Goal: Navigation & Orientation: Go to known website

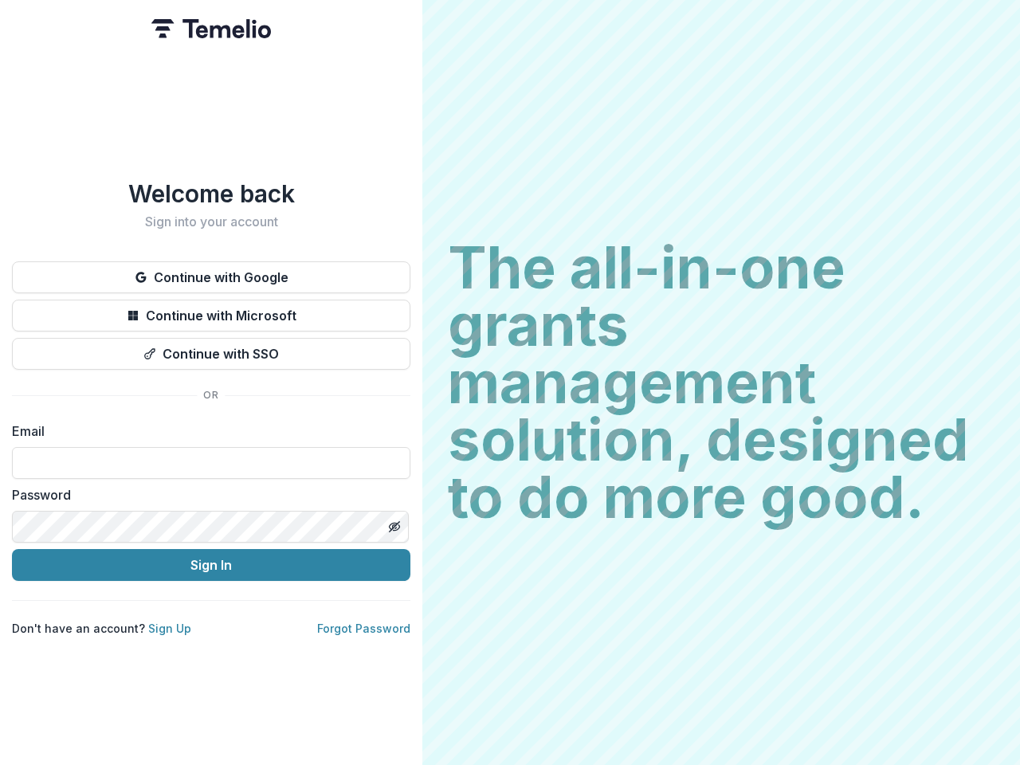
click at [510, 383] on h2 "The all-in-one grants management solution, designed to do more good." at bounding box center [721, 382] width 547 height 287
click at [211, 271] on button "Continue with Google" at bounding box center [211, 277] width 398 height 32
click at [211, 309] on button "Continue with Microsoft" at bounding box center [211, 316] width 398 height 32
click at [211, 347] on button "Continue with SSO" at bounding box center [211, 354] width 398 height 32
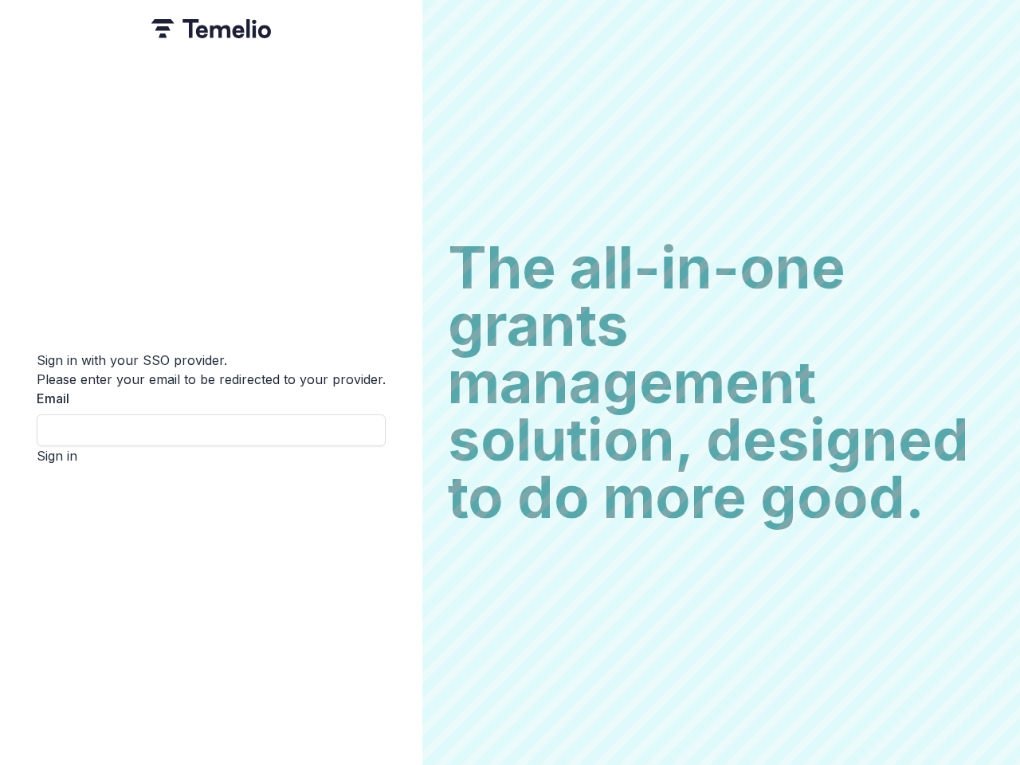
click at [394, 520] on div "Sign in with your SSO provider. Please enter your email to be redirected to you…" at bounding box center [211, 382] width 422 height 765
